Goal: Task Accomplishment & Management: Use online tool/utility

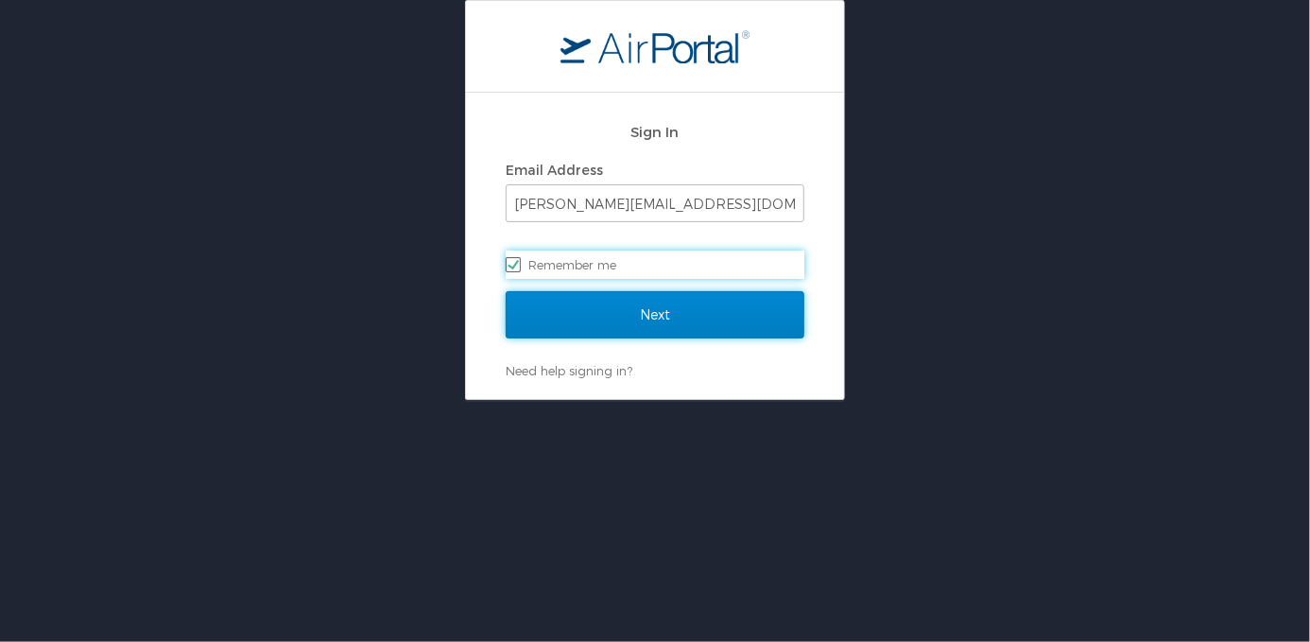
click at [576, 311] on input "Next" at bounding box center [655, 314] width 299 height 47
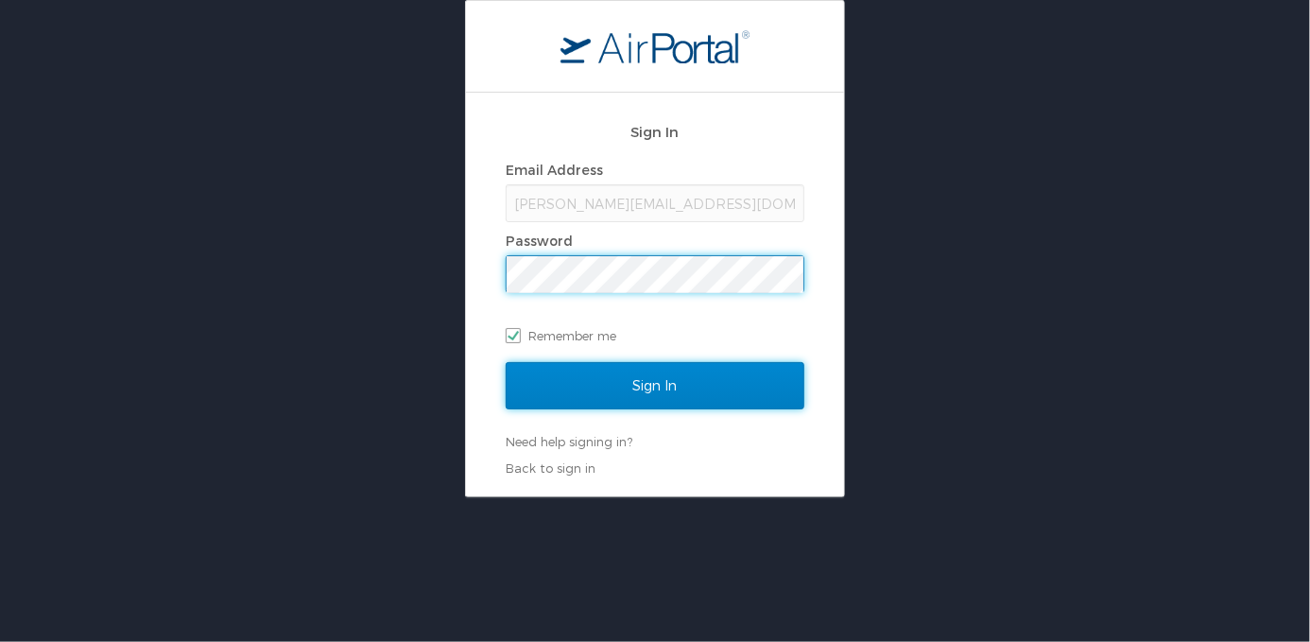
click at [583, 379] on input "Sign In" at bounding box center [655, 385] width 299 height 47
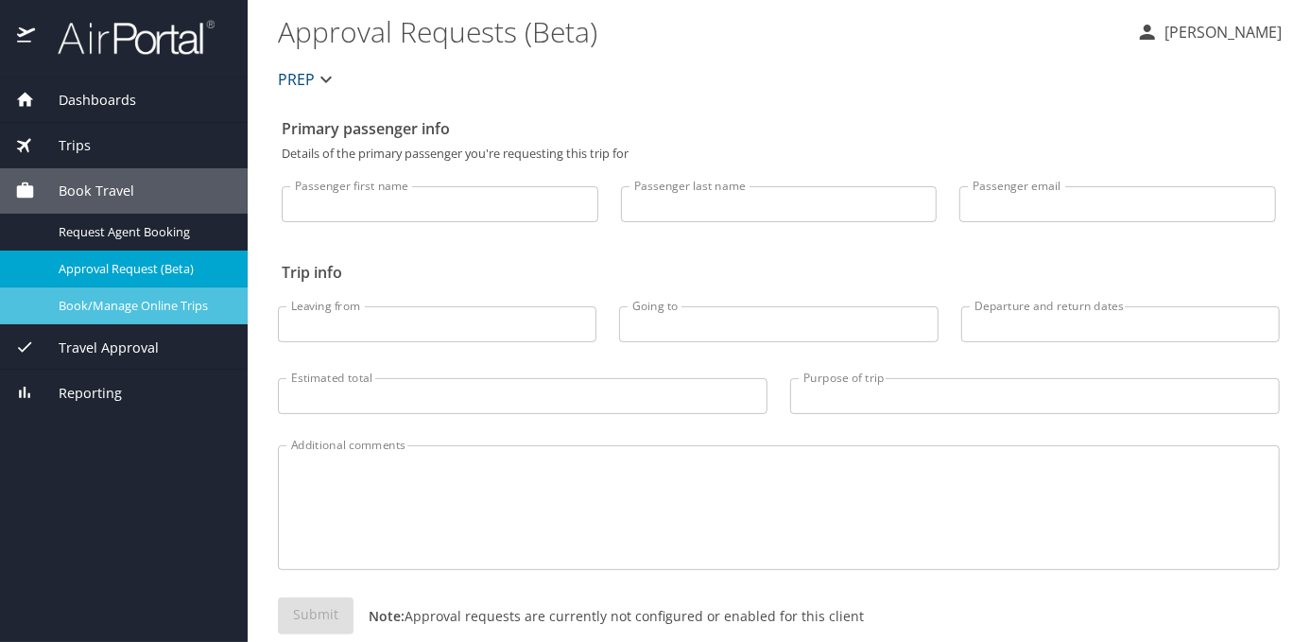
click at [104, 298] on span "Book/Manage Online Trips" at bounding box center [142, 306] width 166 height 18
